Goal: Find specific page/section: Find specific page/section

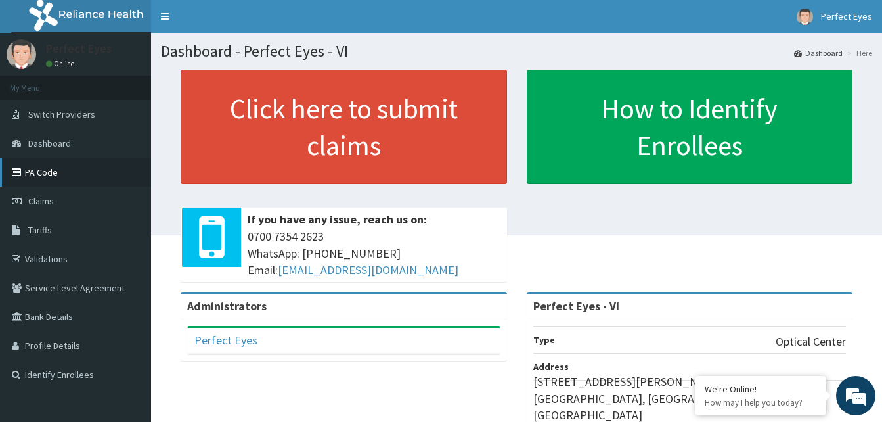
click at [44, 172] on link "PA Code" at bounding box center [75, 172] width 151 height 29
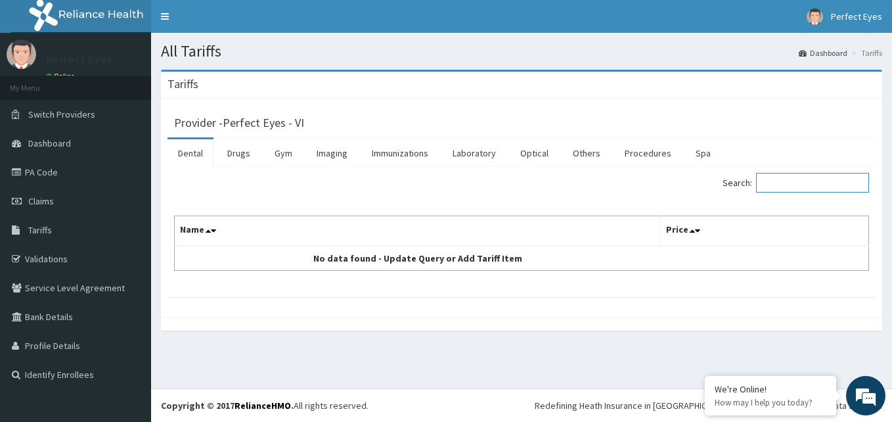
click at [774, 177] on input "Search:" at bounding box center [812, 183] width 113 height 20
click at [238, 156] on link "Drugs" at bounding box center [239, 153] width 44 height 28
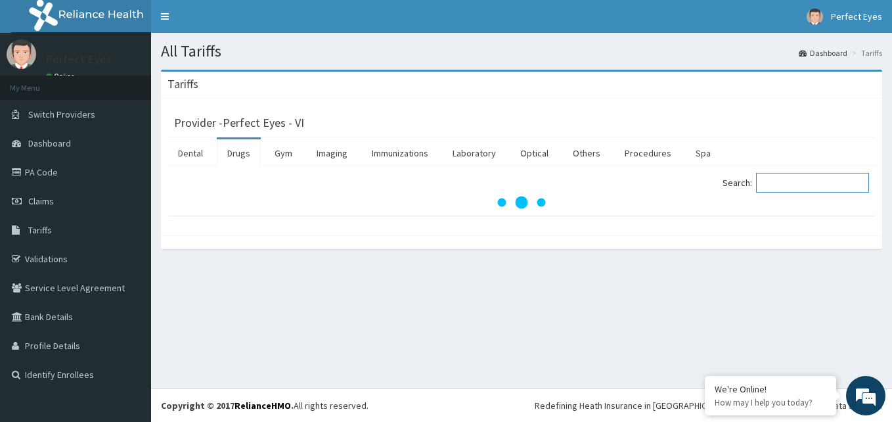
click at [791, 185] on input "Search:" at bounding box center [812, 183] width 113 height 20
type input "cip"
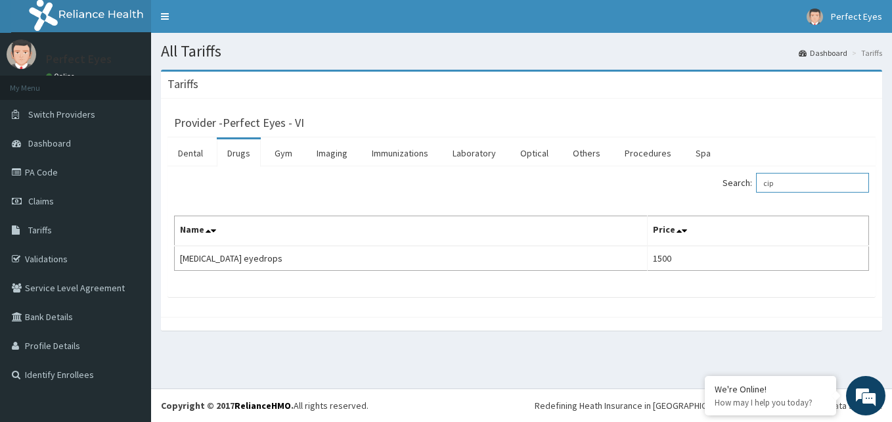
drag, startPoint x: 804, startPoint y: 183, endPoint x: 633, endPoint y: 208, distance: 173.2
click at [633, 208] on div "Search: cip Name Price Ciprofloxacin eyedrops 1500" at bounding box center [521, 222] width 695 height 98
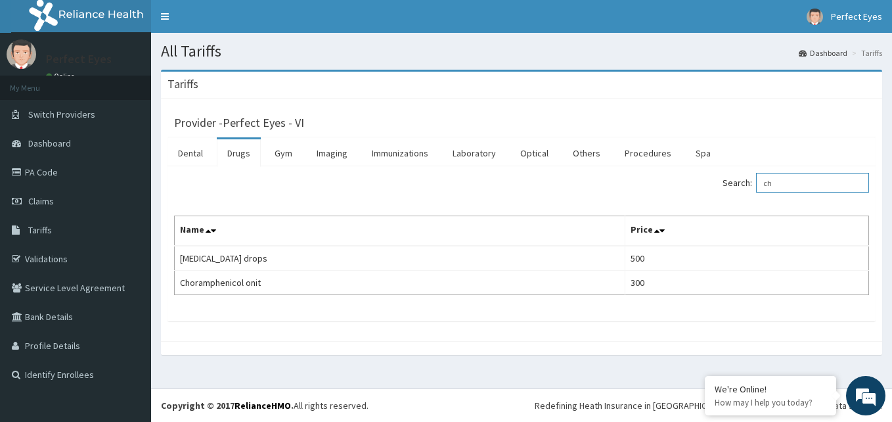
type input "c"
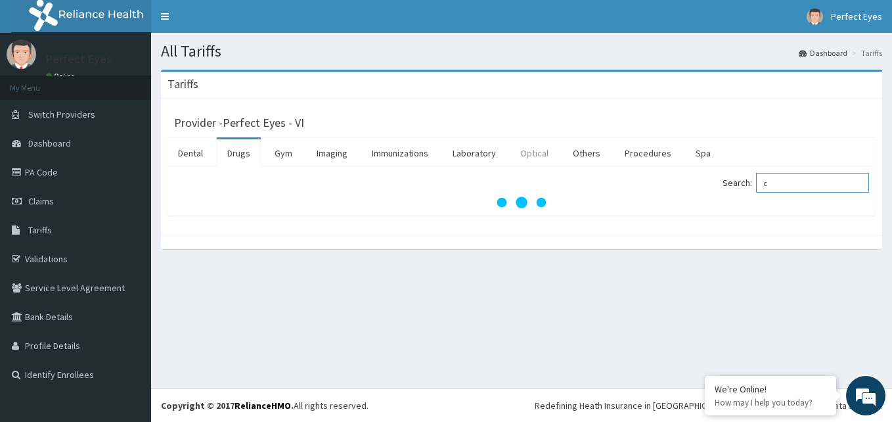
type input "c"
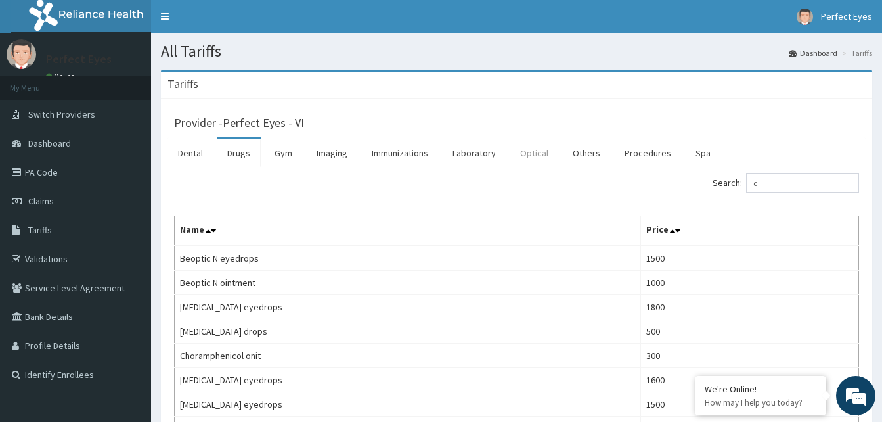
click at [549, 153] on link "Optical" at bounding box center [534, 153] width 49 height 28
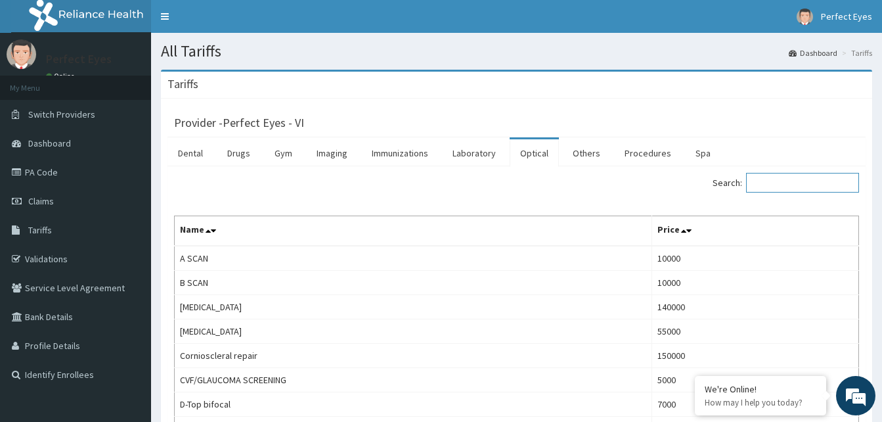
click at [770, 180] on input "Search:" at bounding box center [802, 183] width 113 height 20
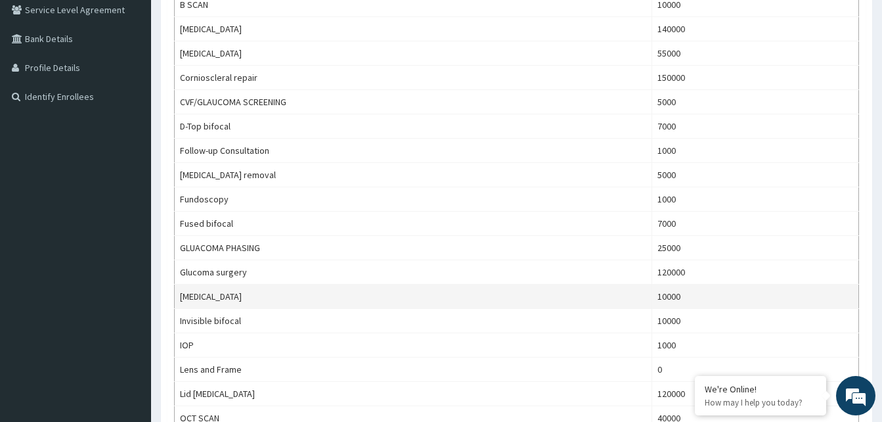
scroll to position [263, 0]
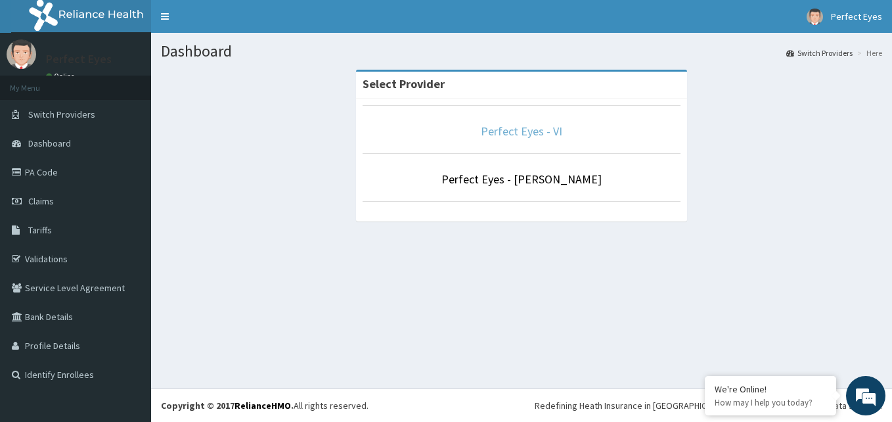
click at [512, 128] on link "Perfect Eyes - VI" at bounding box center [521, 130] width 81 height 15
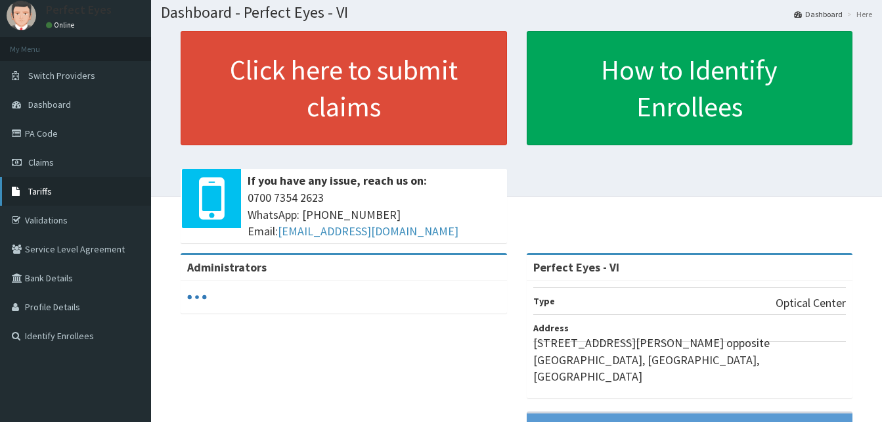
scroll to position [66, 0]
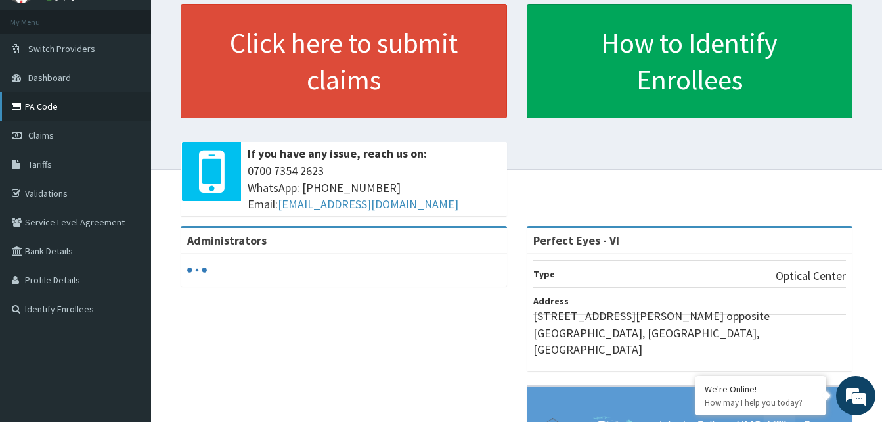
click at [44, 107] on link "PA Code" at bounding box center [75, 106] width 151 height 29
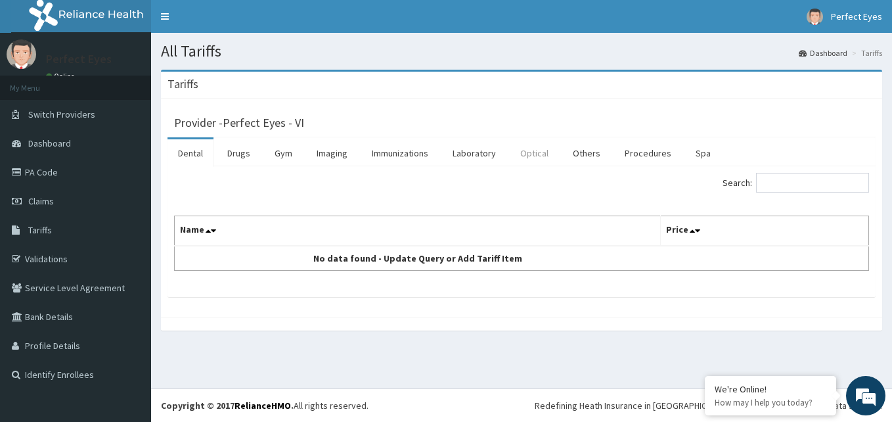
click at [537, 155] on link "Optical" at bounding box center [534, 153] width 49 height 28
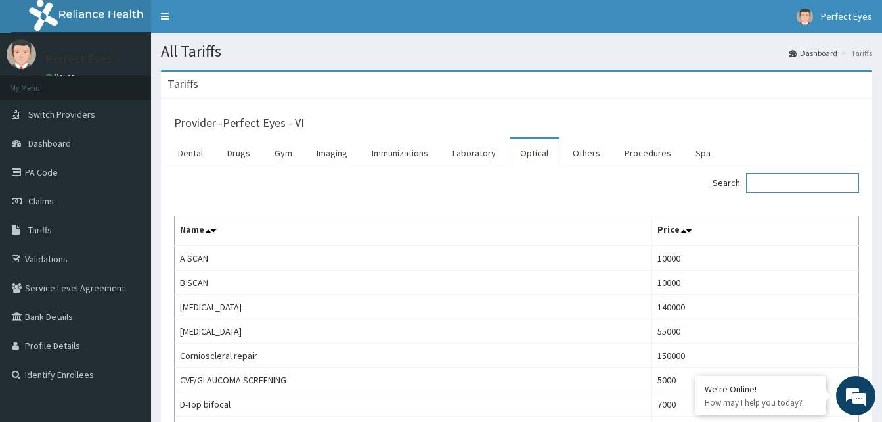
click at [779, 183] on input "Search:" at bounding box center [802, 183] width 113 height 20
type input "o"
